Goal: Task Accomplishment & Management: Use online tool/utility

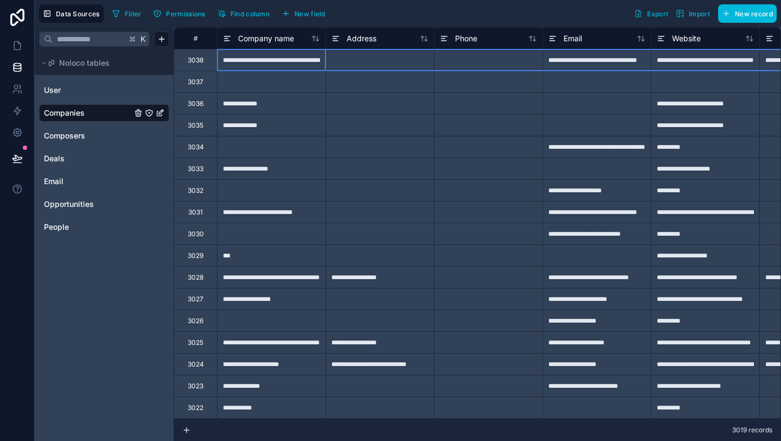
click at [194, 65] on div "3038" at bounding box center [195, 60] width 43 height 22
click at [215, 110] on div "Delete row" at bounding box center [221, 110] width 55 height 12
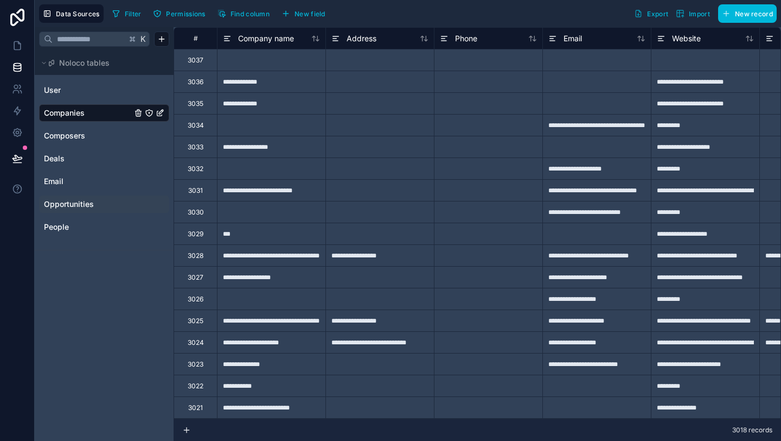
click at [77, 201] on span "Opportunities" at bounding box center [69, 204] width 50 height 11
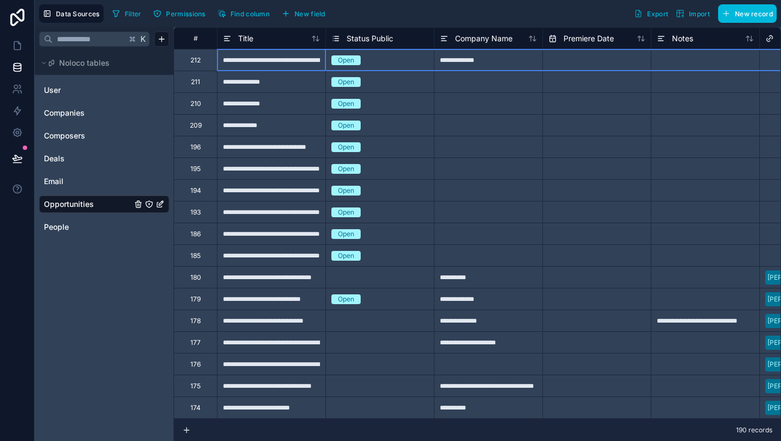
click at [195, 59] on div "212" at bounding box center [195, 60] width 10 height 9
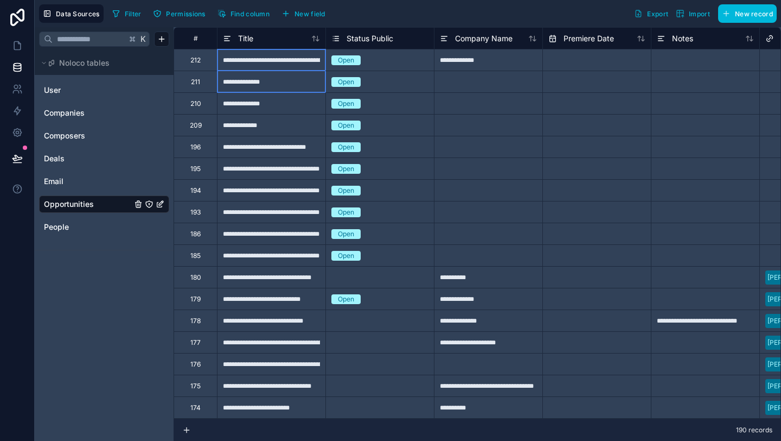
click at [202, 90] on div "211" at bounding box center [195, 82] width 43 height 22
click at [201, 104] on div "210" at bounding box center [195, 103] width 43 height 22
click at [206, 57] on div "212" at bounding box center [195, 60] width 43 height 22
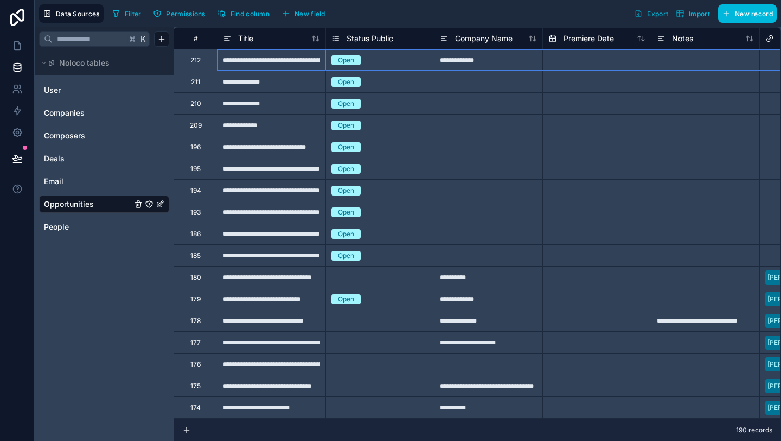
click at [195, 63] on div "212" at bounding box center [195, 60] width 10 height 9
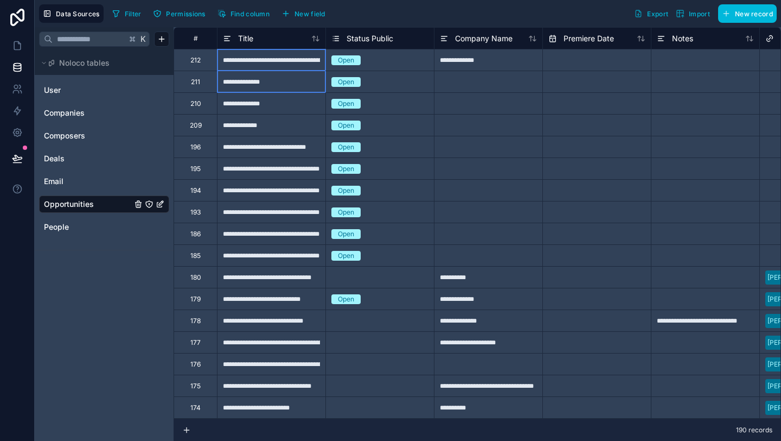
click at [200, 89] on div "211" at bounding box center [195, 82] width 43 height 22
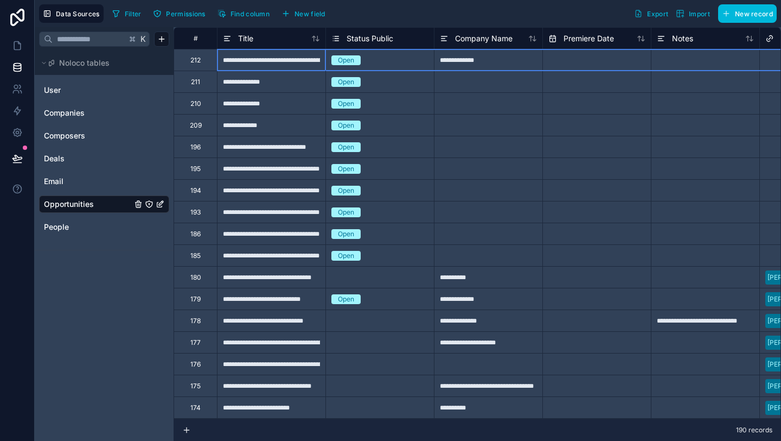
click at [195, 61] on div "212" at bounding box center [195, 60] width 10 height 9
click at [287, 87] on div "**********" at bounding box center [271, 82] width 109 height 22
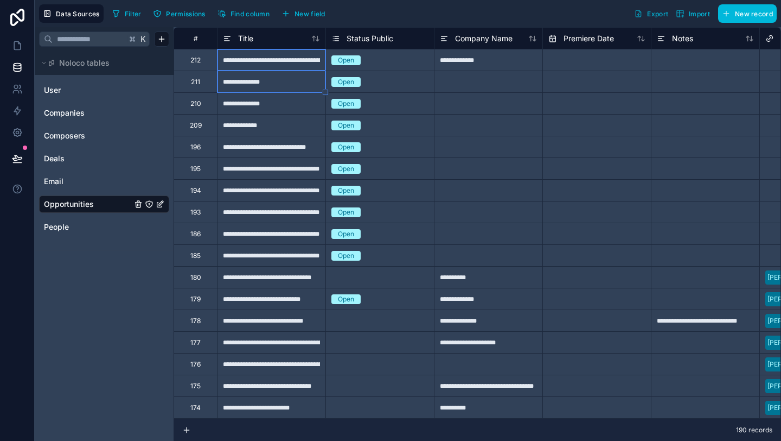
click at [234, 104] on div "**********" at bounding box center [271, 103] width 109 height 22
click at [194, 61] on div "212" at bounding box center [195, 60] width 10 height 9
click at [196, 81] on div "211" at bounding box center [195, 82] width 9 height 9
click at [199, 105] on div "210" at bounding box center [195, 103] width 11 height 9
click at [194, 122] on div "209" at bounding box center [196, 125] width 12 height 9
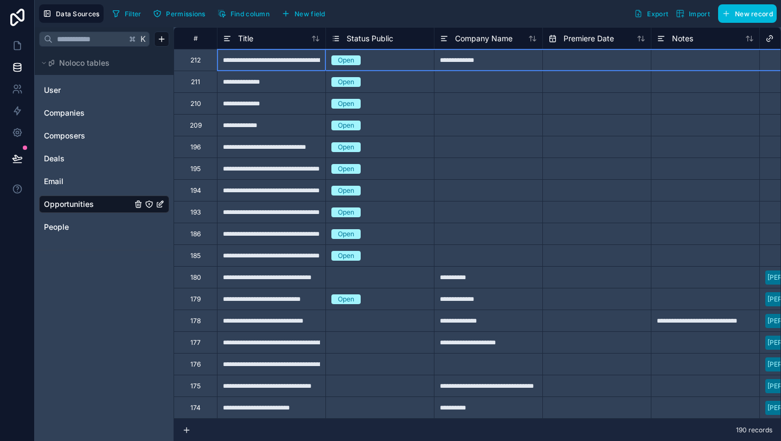
click at [203, 63] on div "212" at bounding box center [195, 60] width 43 height 22
click at [222, 108] on div "Delete row" at bounding box center [230, 109] width 55 height 12
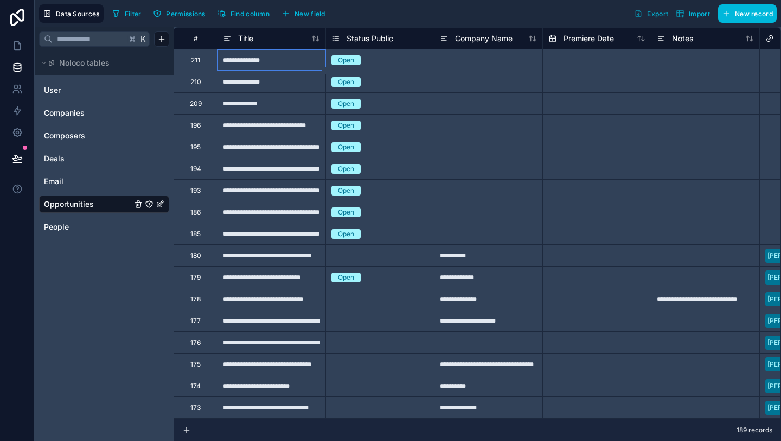
click at [199, 61] on div "211" at bounding box center [195, 60] width 9 height 9
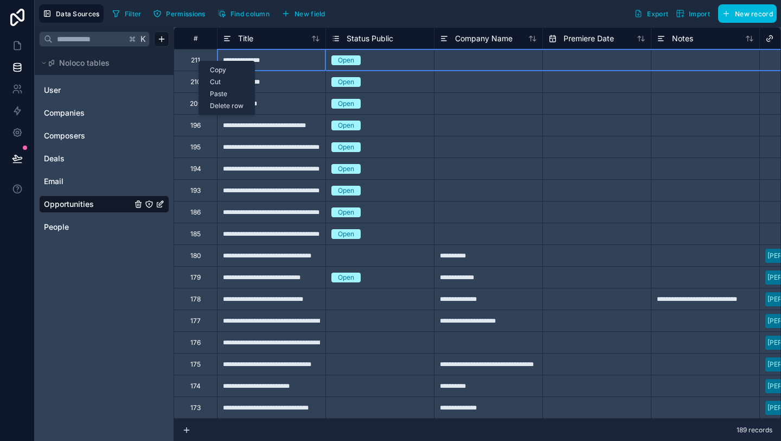
click at [220, 106] on div "Delete row" at bounding box center [226, 106] width 55 height 12
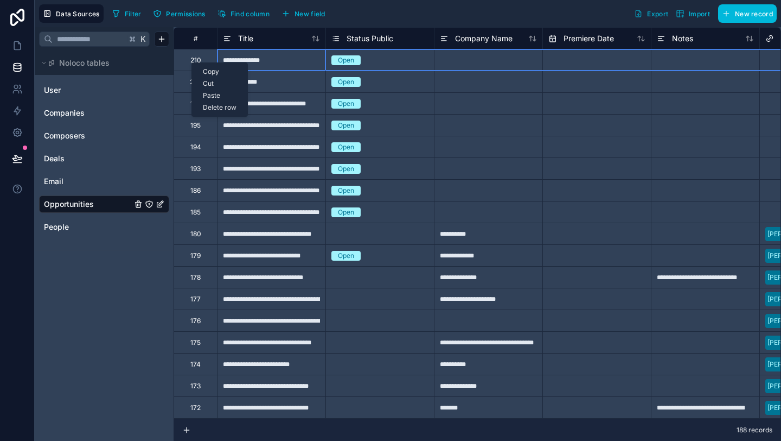
click at [225, 110] on div "Delete row" at bounding box center [219, 107] width 55 height 12
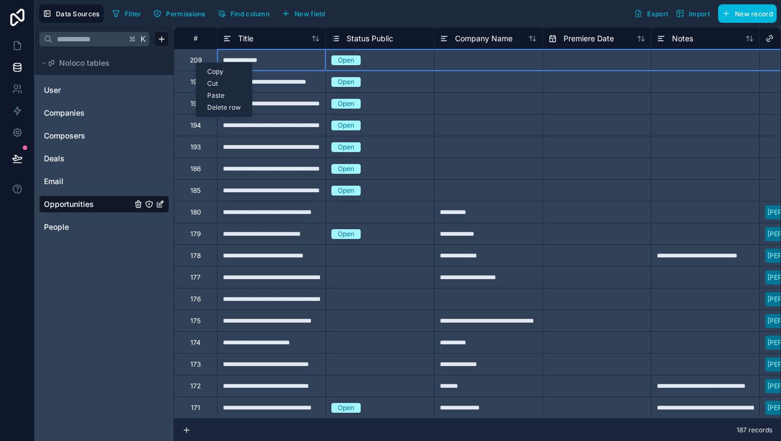
click at [215, 110] on div "Delete row" at bounding box center [223, 107] width 55 height 12
